Goal: Communication & Community: Ask a question

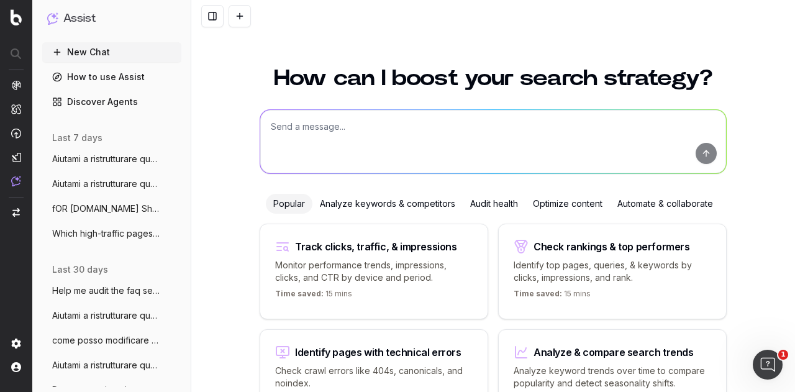
click at [85, 186] on span "Aiutami a ristrutturare questo articolo" at bounding box center [106, 184] width 109 height 12
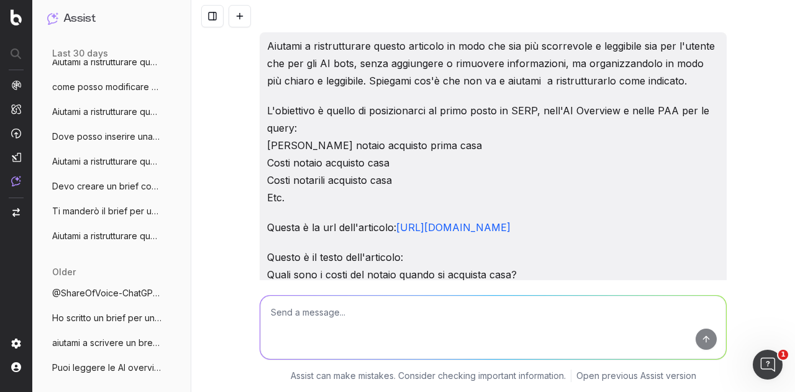
scroll to position [310, 0]
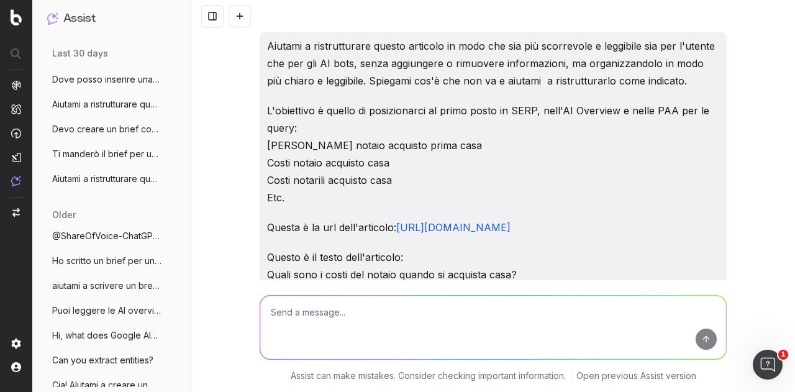
click at [99, 181] on span "Aiutami a ristrutturare questo articolo" at bounding box center [106, 179] width 109 height 12
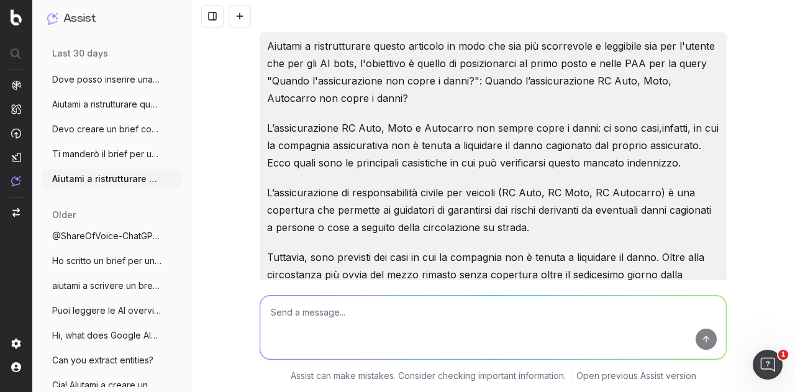
click at [75, 102] on span "Aiutami a ristrutturare questo articolo" at bounding box center [106, 104] width 109 height 12
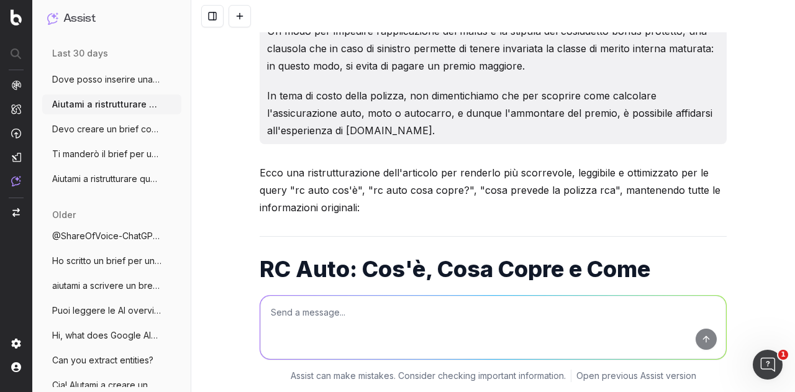
scroll to position [2297, 0]
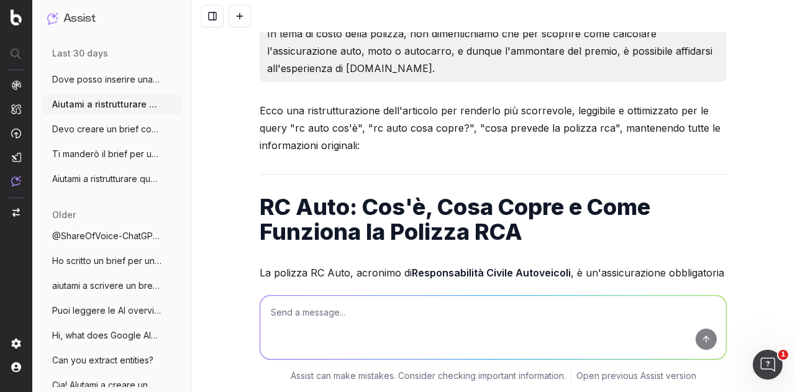
click at [383, 301] on textarea at bounding box center [493, 327] width 466 height 63
paste textarea "Lore ip dolorsitame cons adipisc el sedd ei te: - incidi, utlabor, etd magnaali…"
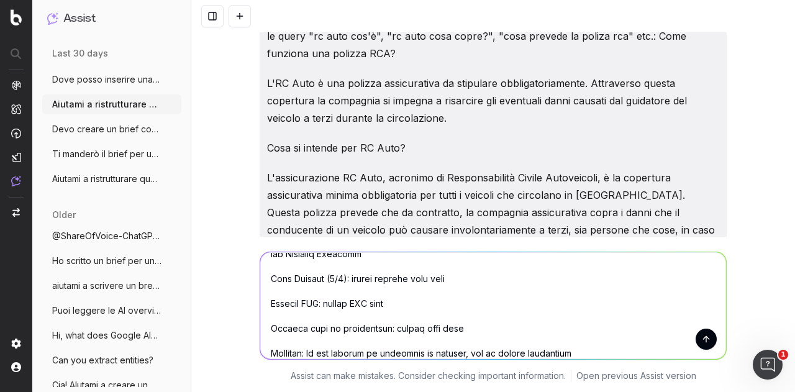
scroll to position [0, 0]
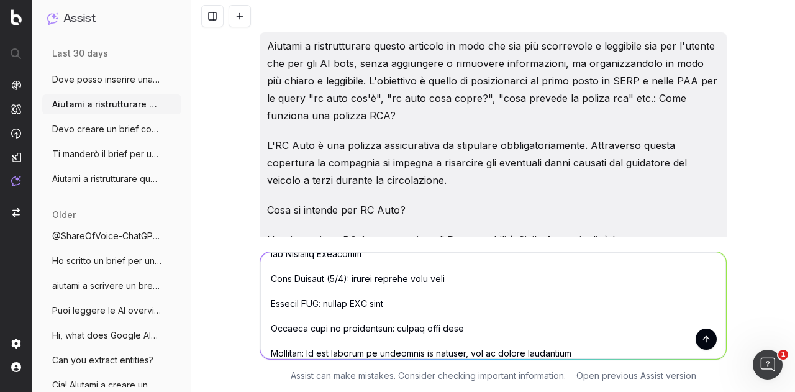
type textarea "Lore ip dolorsitame cons adipisc el sedd ei te: - incidi, utlabor, etd magnaali…"
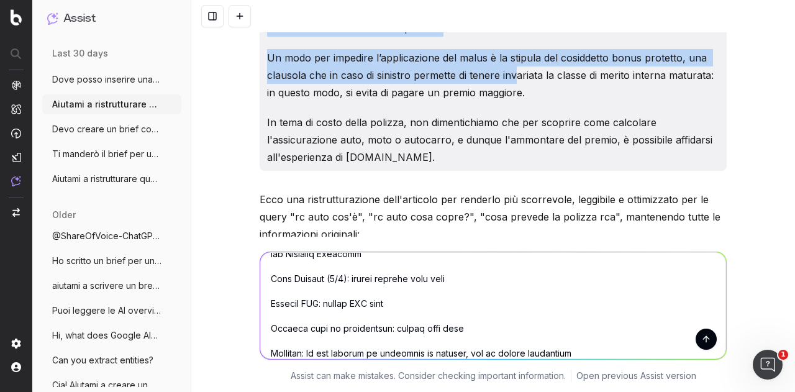
scroll to position [2173, 0]
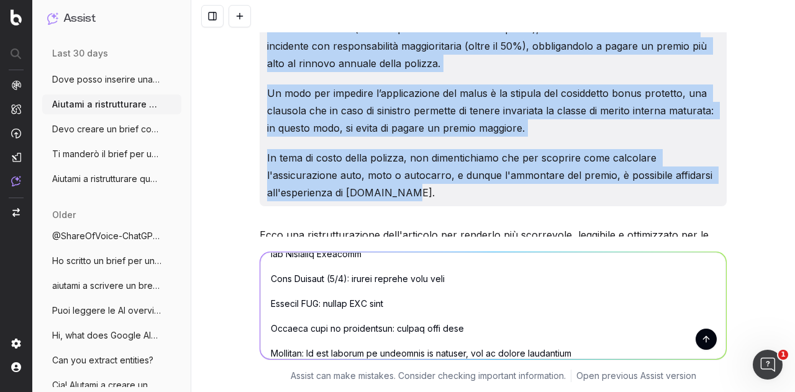
drag, startPoint x: 261, startPoint y: 45, endPoint x: 551, endPoint y: 179, distance: 319.2
copy div "Loremip d sitametconsec adipis elitsedd ei temp inc utl etd magnaaliqu e admini…"
click at [237, 19] on button at bounding box center [239, 16] width 22 height 22
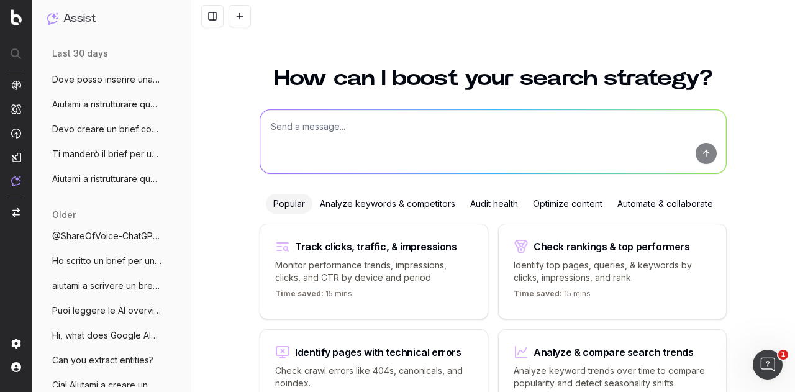
click at [322, 129] on textarea at bounding box center [493, 141] width 466 height 63
paste textarea "Loremip d sitametconsec adipis elitsedd ei temp inc utl etd magnaaliqu e admini…"
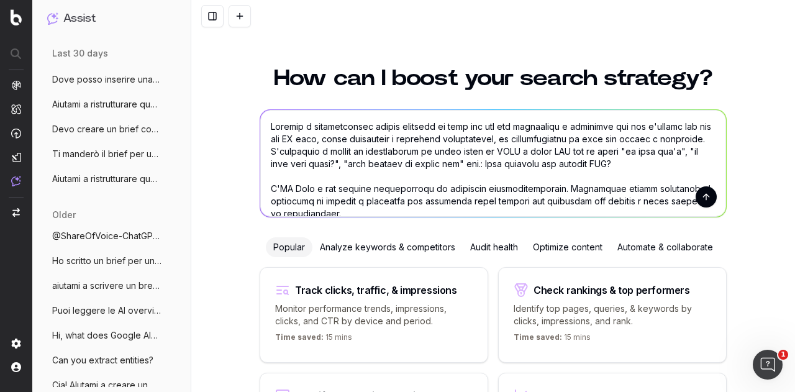
click at [415, 142] on textarea at bounding box center [493, 163] width 466 height 107
drag, startPoint x: 603, startPoint y: 163, endPoint x: 304, endPoint y: 149, distance: 299.0
click at [304, 149] on textarea at bounding box center [493, 163] width 466 height 107
click at [597, 149] on textarea at bounding box center [493, 163] width 466 height 107
click at [602, 152] on textarea at bounding box center [493, 163] width 466 height 107
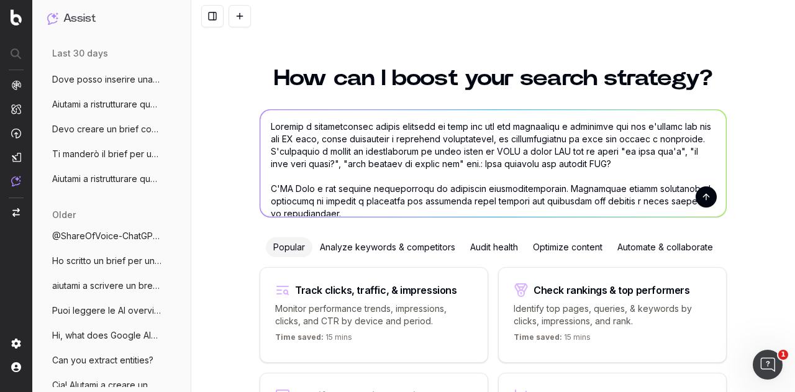
click at [602, 150] on textarea at bounding box center [493, 163] width 466 height 107
click at [596, 142] on textarea at bounding box center [493, 163] width 466 height 107
click at [266, 125] on textarea at bounding box center [493, 163] width 466 height 107
drag, startPoint x: 267, startPoint y: 125, endPoint x: 600, endPoint y: 147, distance: 333.5
click at [600, 147] on textarea at bounding box center [493, 163] width 466 height 107
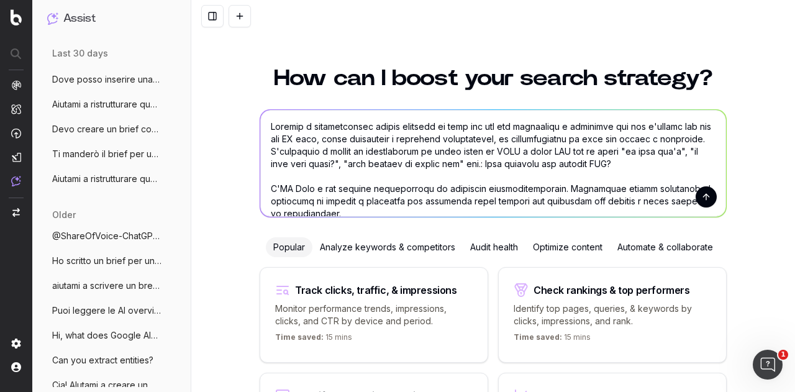
paste textarea "Lore ip dolorsitame cons adipisc el sedd ei te: - incidi, utlabor, etd magnaali…"
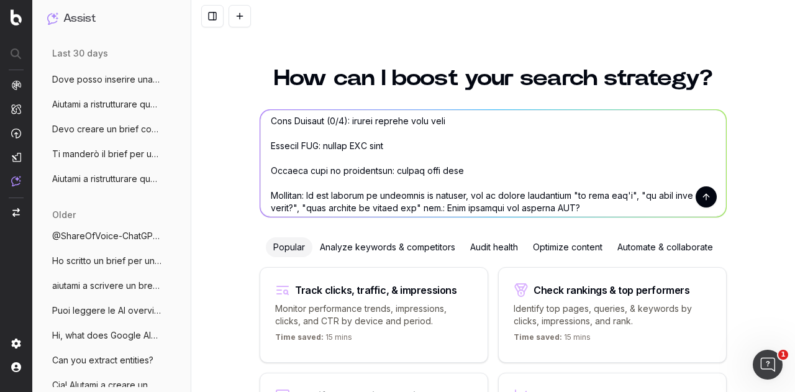
scroll to position [301, 0]
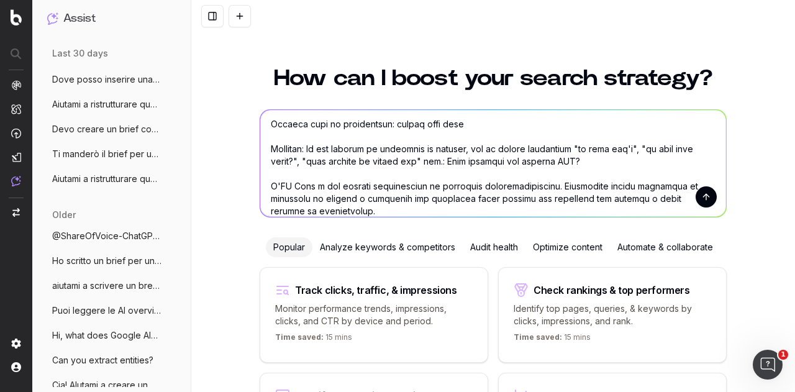
drag, startPoint x: 572, startPoint y: 146, endPoint x: 576, endPoint y: 164, distance: 18.4
click at [576, 164] on textarea at bounding box center [493, 163] width 466 height 107
click at [576, 162] on textarea at bounding box center [493, 163] width 466 height 107
click at [463, 165] on textarea at bounding box center [493, 163] width 466 height 107
drag, startPoint x: 418, startPoint y: 162, endPoint x: 530, endPoint y: 149, distance: 111.9
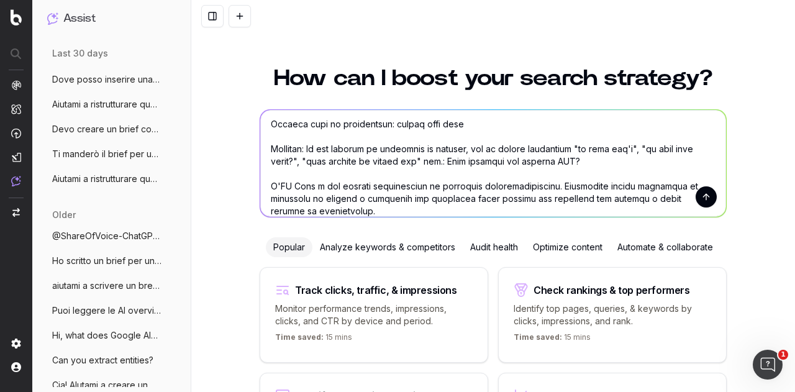
click at [530, 149] on textarea at bounding box center [493, 163] width 466 height 107
drag, startPoint x: 433, startPoint y: 156, endPoint x: 574, endPoint y: 149, distance: 141.1
click at [574, 149] on textarea at bounding box center [493, 163] width 466 height 107
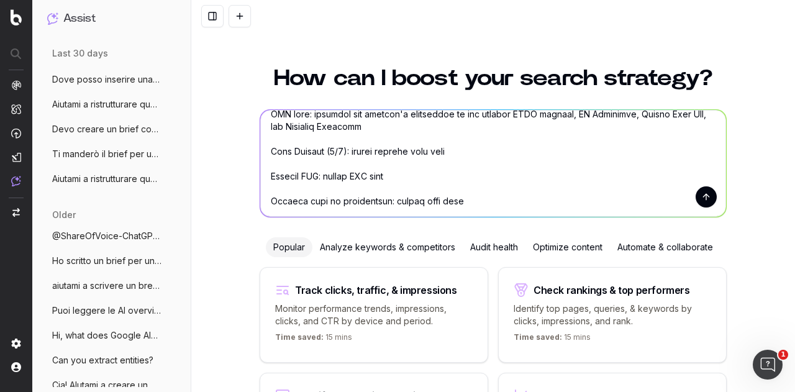
scroll to position [238, 0]
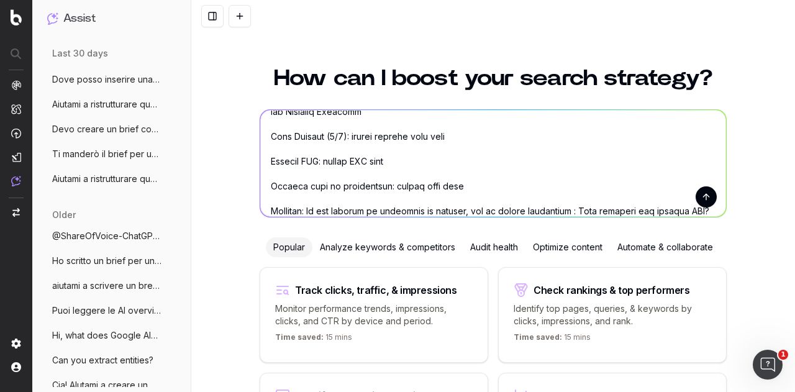
drag, startPoint x: 346, startPoint y: 137, endPoint x: 468, endPoint y: 135, distance: 121.1
click at [468, 135] on textarea at bounding box center [493, 163] width 466 height 107
paste textarea ""rc auto cos'è", "rc auto cosa copre?", "cosa prevede la poliza rca" etc."
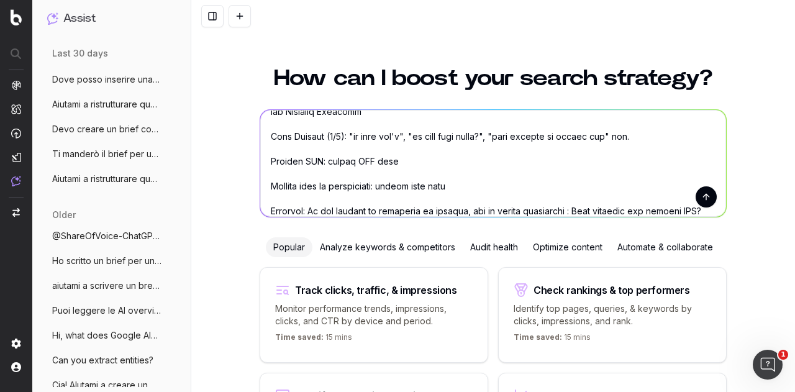
drag, startPoint x: 387, startPoint y: 160, endPoint x: 317, endPoint y: 161, distance: 70.2
click at [317, 161] on textarea at bounding box center [493, 163] width 466 height 107
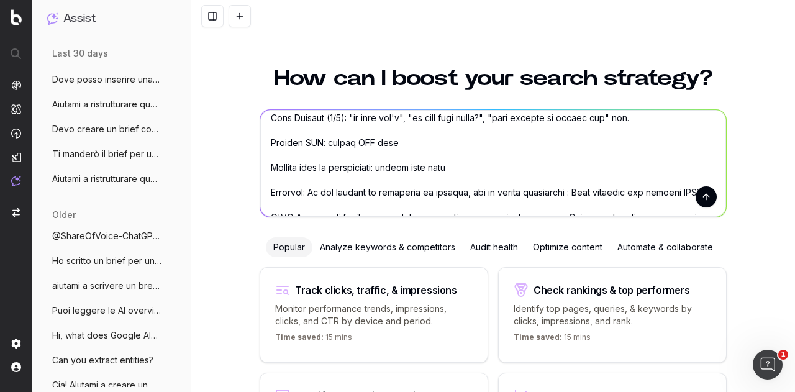
scroll to position [264, 0]
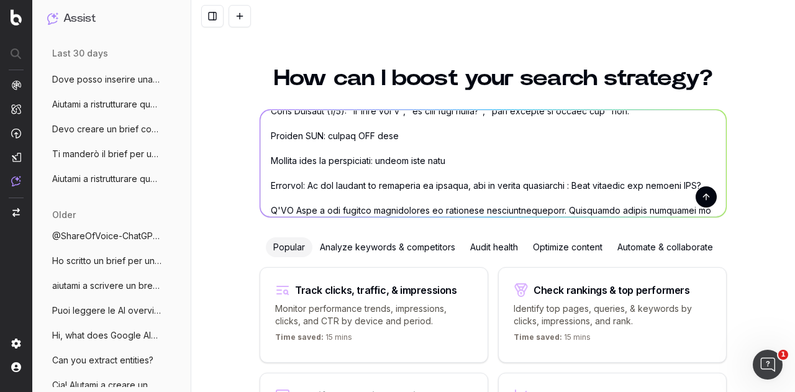
drag, startPoint x: 574, startPoint y: 212, endPoint x: 247, endPoint y: 183, distance: 327.8
click at [247, 183] on div "How can I boost your search strategy? Popular Analyze keywords & competitors Au…" at bounding box center [493, 248] width 604 height 392
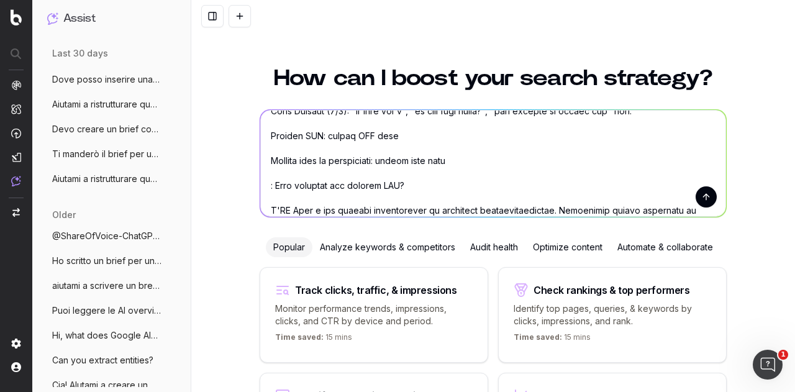
click at [281, 133] on textarea at bounding box center [493, 163] width 466 height 107
click at [278, 148] on textarea at bounding box center [493, 163] width 466 height 107
paste textarea "Reminder: If any content or objective is unclear, ask me before proceeding"
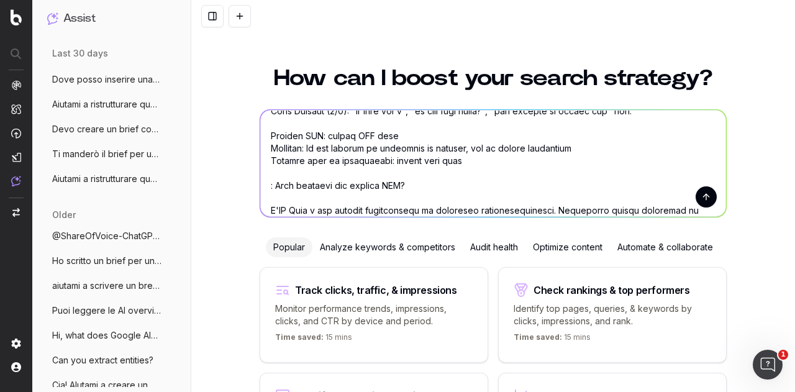
drag, startPoint x: 369, startPoint y: 160, endPoint x: 267, endPoint y: 186, distance: 105.7
click at [267, 186] on textarea at bounding box center [493, 163] width 466 height 107
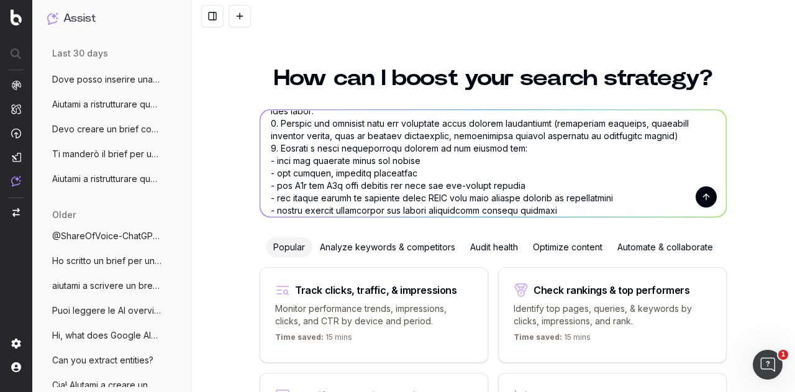
scroll to position [0, 0]
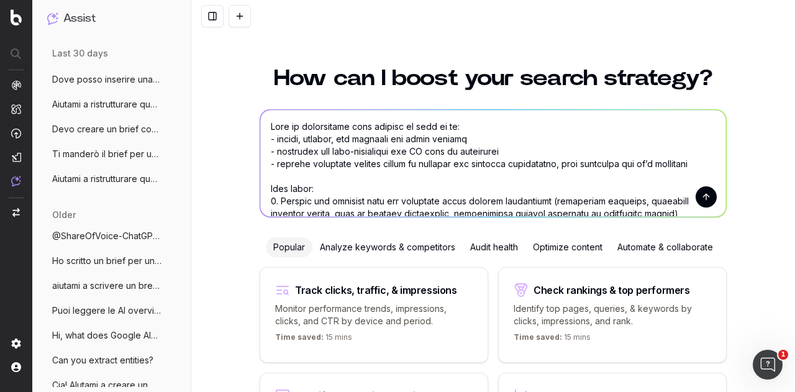
type textarea "Lore ip dolorsitame cons adipisc el sedd ei te: - incidi, utlabor, etd magnaali…"
click at [695, 196] on button "submit" at bounding box center [705, 196] width 21 height 21
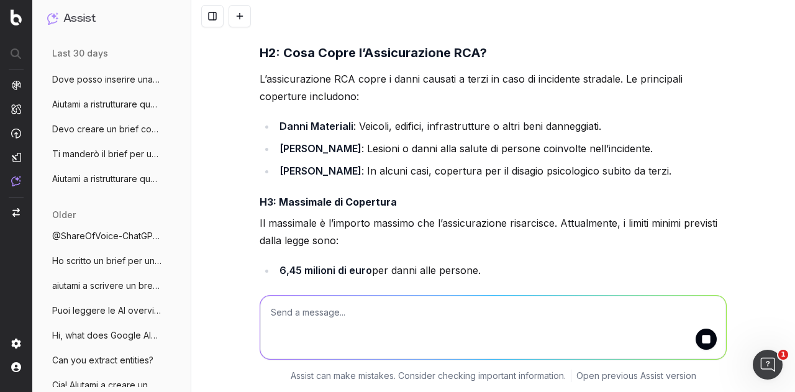
scroll to position [4098, 0]
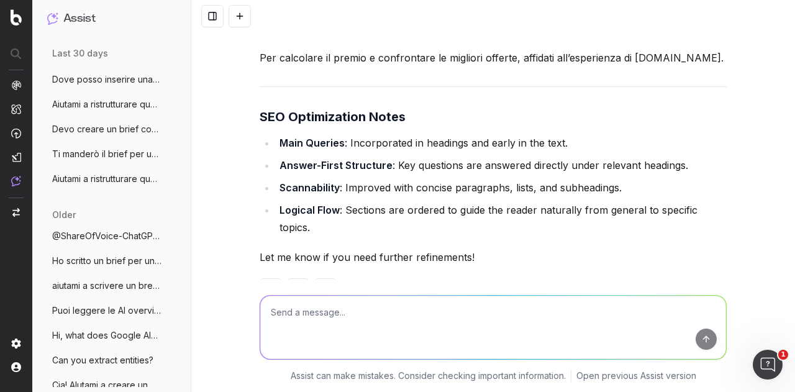
scroll to position [5287, 0]
